Goal: Contribute content

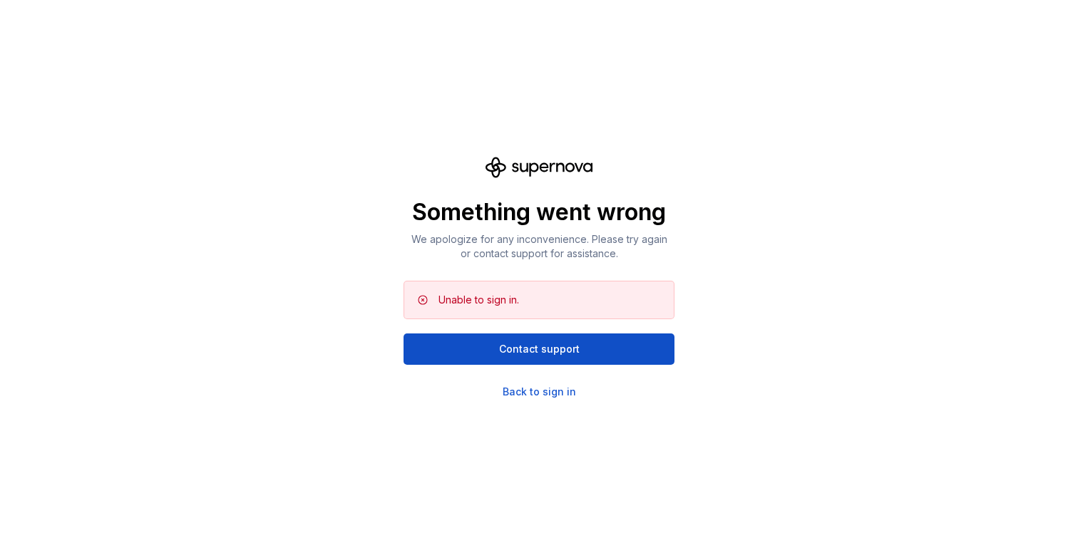
drag, startPoint x: 546, startPoint y: 341, endPoint x: 577, endPoint y: 458, distance: 120.9
click at [577, 457] on div "Something went wrong We apologize for any inconvenience. Please try again or co…" at bounding box center [539, 277] width 1078 height 555
click at [551, 385] on div "Back to sign in" at bounding box center [539, 392] width 73 height 14
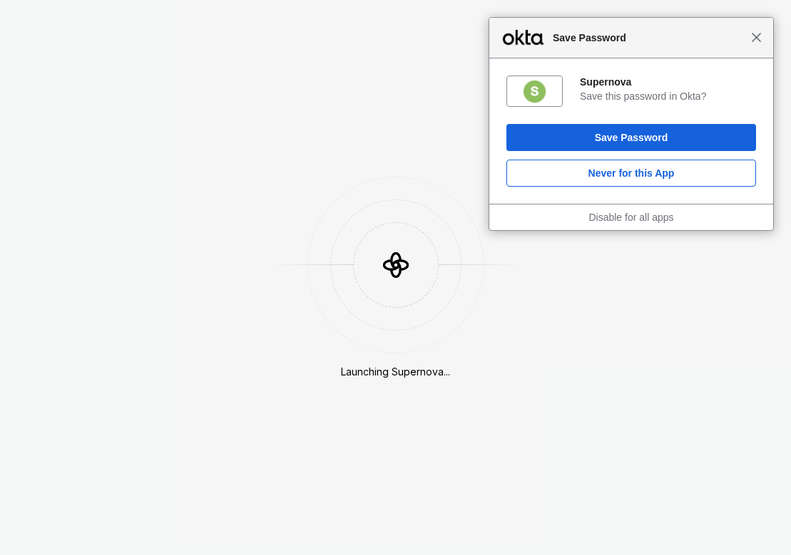
click at [757, 39] on span "Close" at bounding box center [756, 37] width 11 height 11
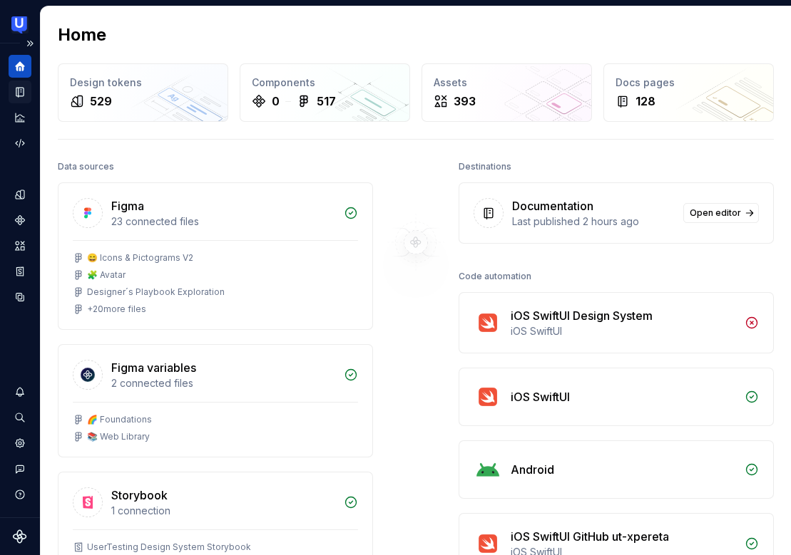
click at [21, 93] on icon "Documentation" at bounding box center [22, 92] width 6 height 8
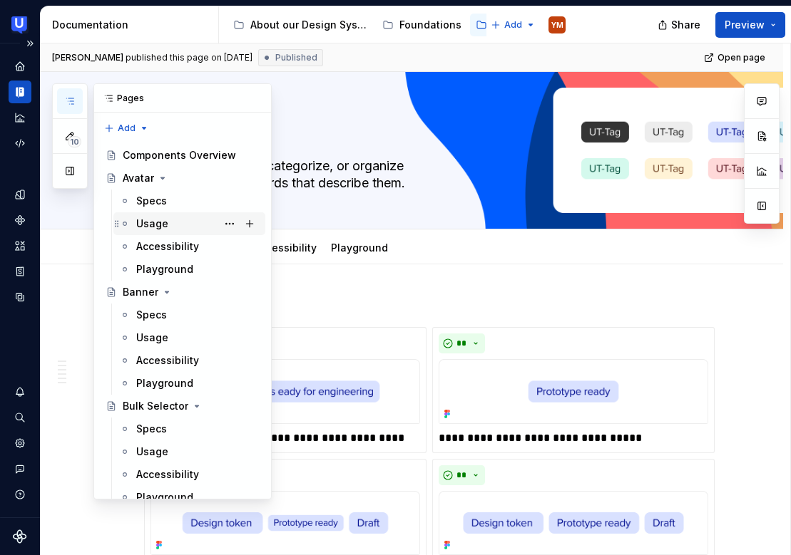
type textarea "*"
